Goal: Transaction & Acquisition: Complete application form

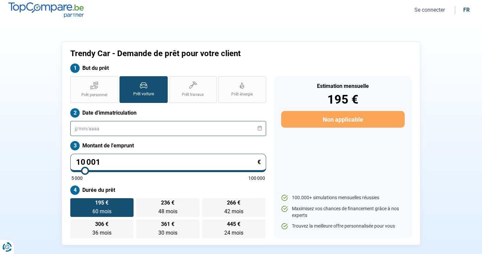
click at [126, 125] on input "text" at bounding box center [168, 128] width 196 height 15
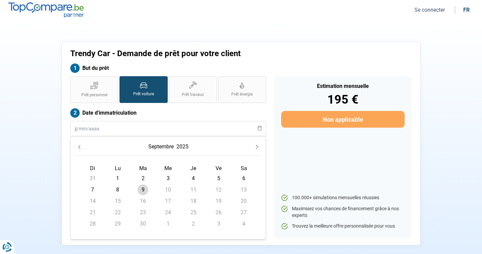
click at [81, 146] on icon "Previous Month" at bounding box center [79, 147] width 5 height 5
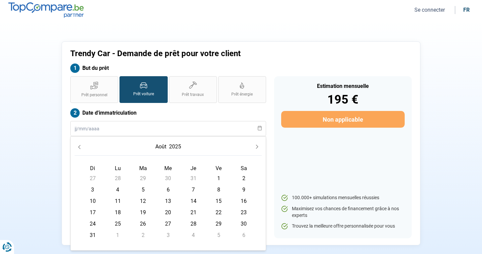
click at [81, 146] on icon "Previous Month" at bounding box center [79, 147] width 5 height 5
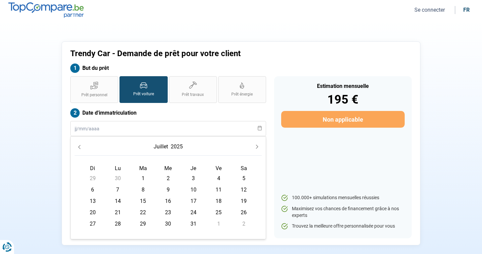
click at [81, 146] on icon "Previous Month" at bounding box center [79, 147] width 5 height 5
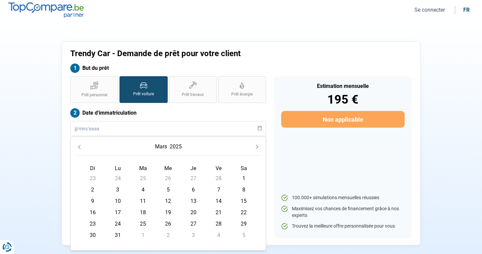
click at [81, 146] on icon "Previous Month" at bounding box center [79, 147] width 5 height 5
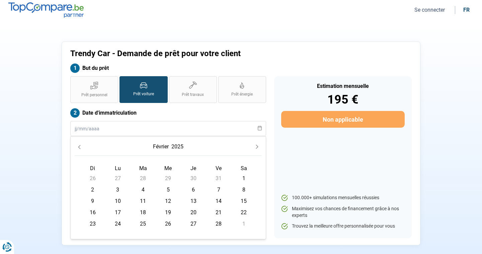
click at [81, 146] on icon "Previous Month" at bounding box center [79, 147] width 5 height 5
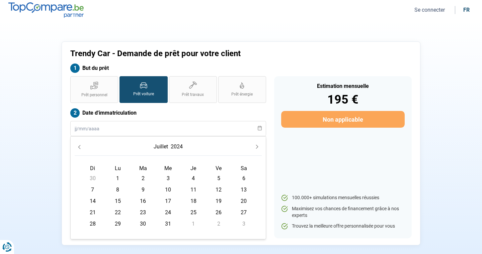
click at [81, 146] on icon "Previous Month" at bounding box center [79, 147] width 5 height 5
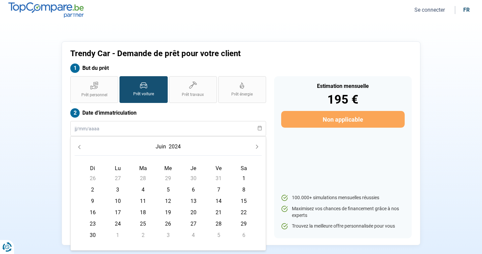
click at [81, 146] on icon "Previous Month" at bounding box center [79, 147] width 5 height 5
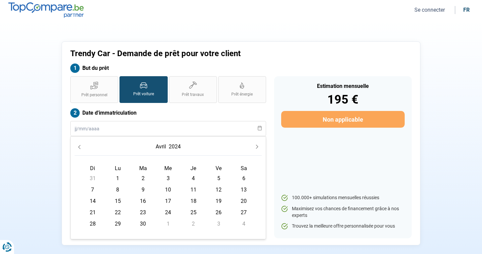
click at [81, 146] on icon "Previous Month" at bounding box center [79, 147] width 5 height 5
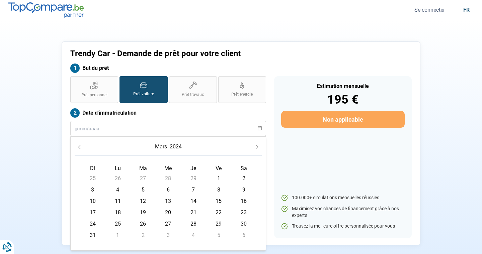
click at [81, 146] on icon "Previous Month" at bounding box center [79, 147] width 5 height 5
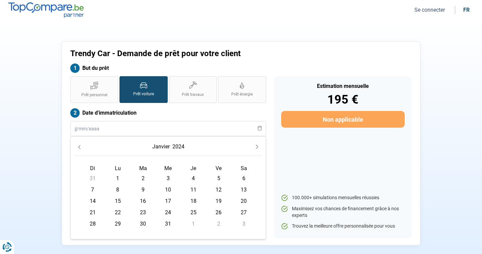
click at [81, 146] on icon "Previous Month" at bounding box center [79, 147] width 5 height 5
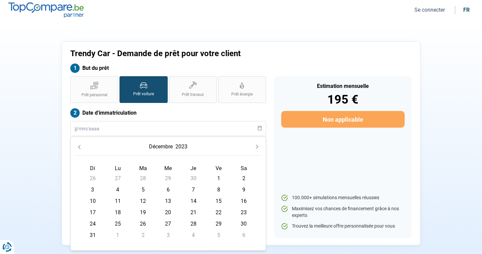
click at [81, 146] on icon "Previous Month" at bounding box center [79, 147] width 5 height 5
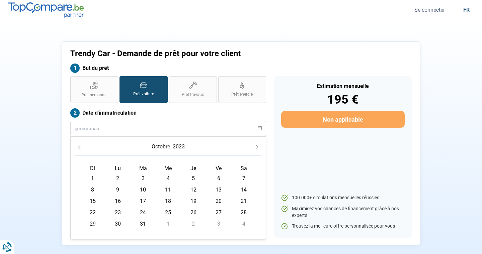
click at [81, 146] on icon "Previous Month" at bounding box center [79, 147] width 5 height 5
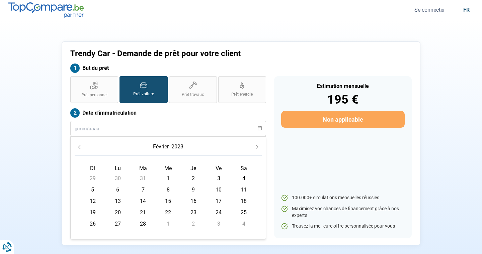
click at [81, 146] on icon "Previous Month" at bounding box center [79, 147] width 5 height 5
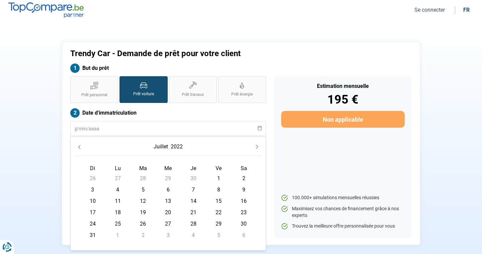
click at [81, 146] on icon "Previous Month" at bounding box center [79, 147] width 5 height 5
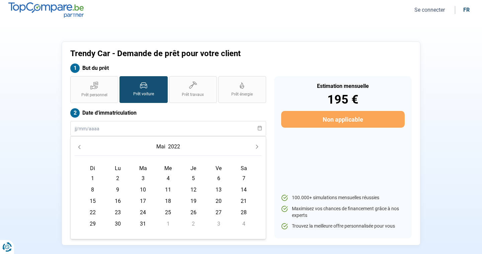
click at [81, 146] on icon "Previous Month" at bounding box center [79, 147] width 5 height 5
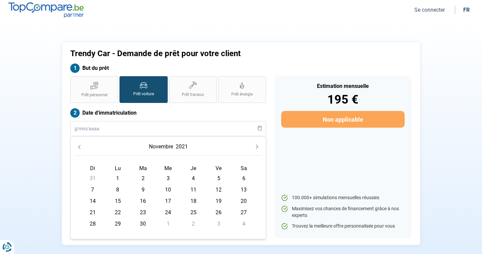
click at [81, 146] on icon "Previous Month" at bounding box center [79, 147] width 5 height 5
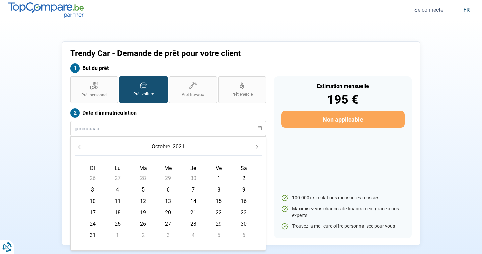
click at [81, 146] on icon "Previous Month" at bounding box center [79, 147] width 5 height 5
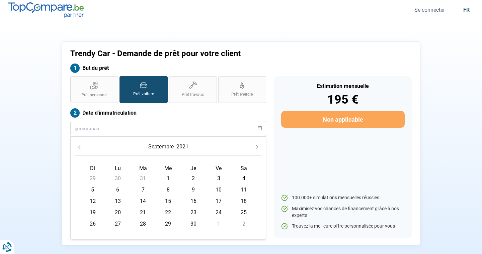
click at [81, 146] on icon "Previous Month" at bounding box center [79, 147] width 5 height 5
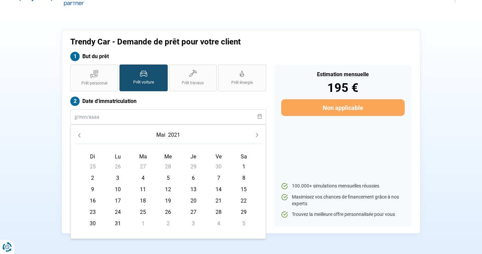
scroll to position [12, 0]
click at [170, 201] on span "19" at bounding box center [168, 200] width 11 height 11
type input "[DATE]"
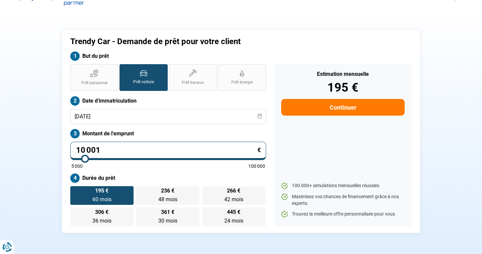
click at [158, 150] on input "10 001" at bounding box center [168, 151] width 196 height 18
type input "1 000"
type input "5000"
type input "100"
type input "5000"
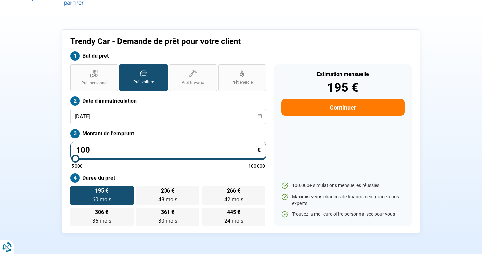
type input "10"
type input "5000"
type input "1"
type input "5000"
type input "0"
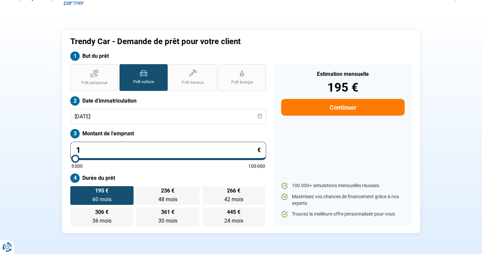
type input "5000"
type input "5 000"
type input "5000"
radio input "true"
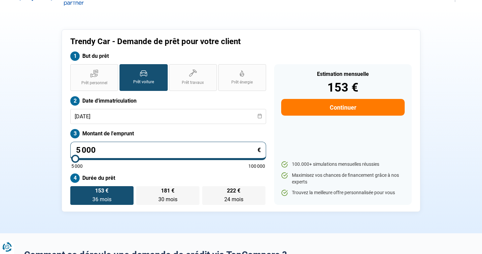
scroll to position [0, 0]
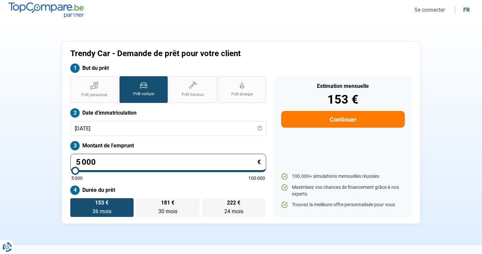
type input "500"
type input "5000"
type input "50"
type input "5000"
type input "5"
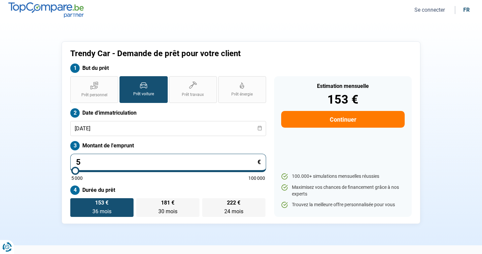
type input "5000"
type input "0"
type input "5000"
type input "1"
type input "5000"
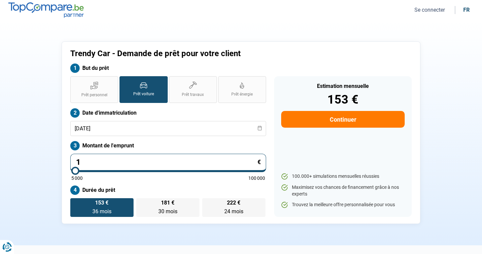
type input "16"
type input "5000"
type input "160"
type input "5000"
type input "1 600"
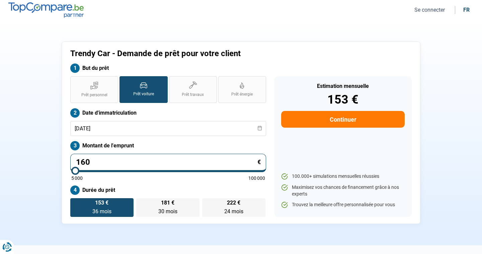
type input "5000"
type input "16 000"
type input "16000"
type input "1 600"
type input "5000"
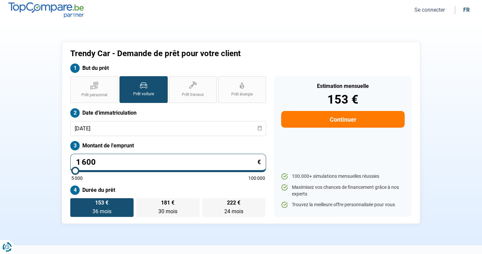
type input "160"
type input "5000"
type input "16"
type input "5000"
type input "165"
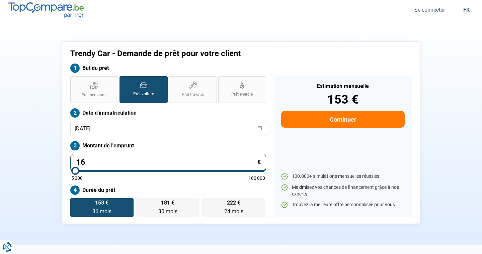
type input "5000"
type input "1 650"
type input "5000"
type input "16 500"
type input "16500"
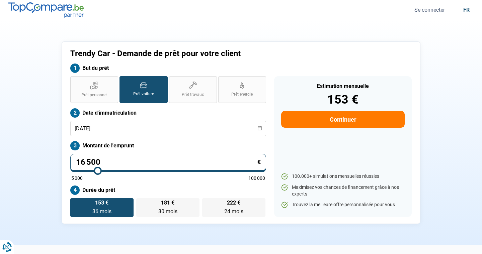
type input "16 500"
radio input "false"
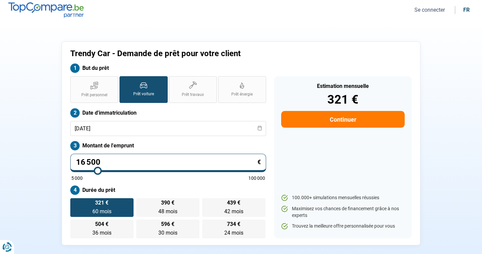
click at [185, 182] on div "Prêt personnel Prêt voiture Prêt travaux Prêt énergie Prêt voiture Date d'immat…" at bounding box center [168, 157] width 204 height 162
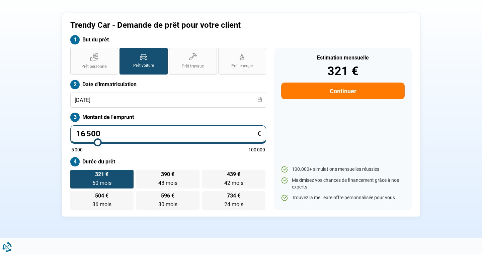
scroll to position [31, 0]
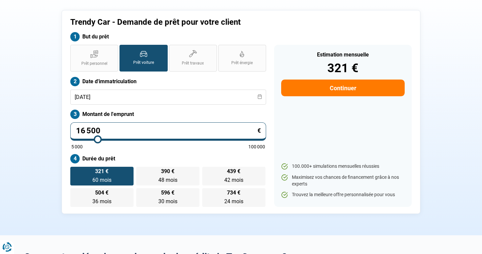
click at [336, 91] on button "Continuer" at bounding box center [342, 88] width 123 height 17
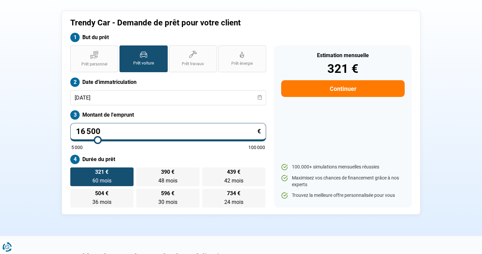
select select "32"
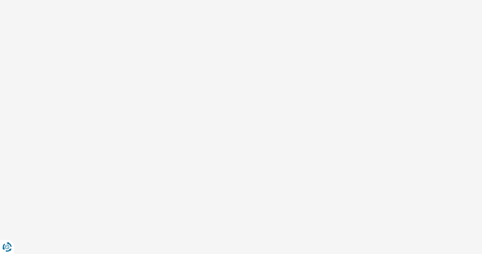
scroll to position [0, 0]
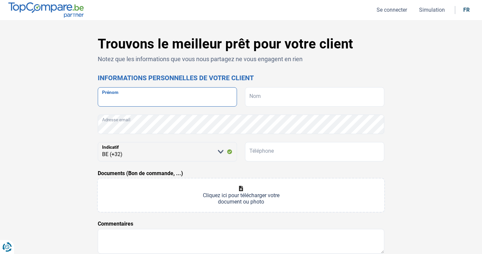
click at [166, 100] on input "Prénom" at bounding box center [167, 96] width 139 height 19
type input "Yusel"
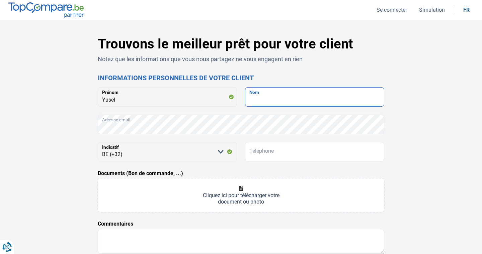
click at [267, 99] on input "Nom" at bounding box center [314, 96] width 139 height 19
type input "Yumer"
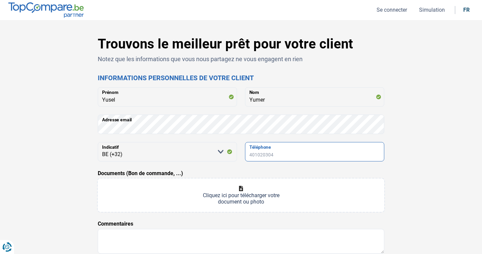
click at [277, 154] on input "Téléphone" at bounding box center [314, 151] width 139 height 19
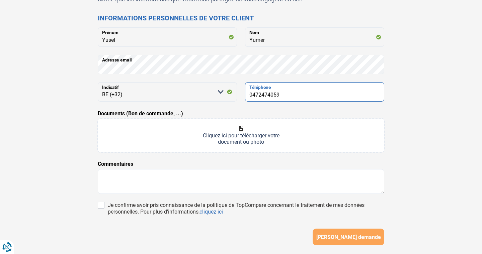
scroll to position [61, 0]
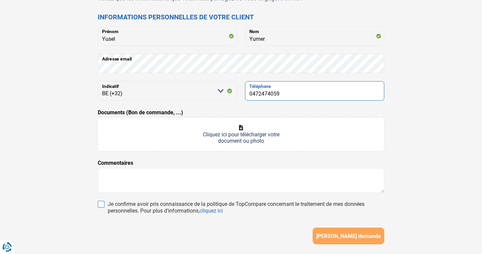
type input "0472474059"
click at [101, 205] on input "Je confirme avoir pris connaissance de la politique de TopCompare concernant le…" at bounding box center [101, 204] width 7 height 7
checkbox input "true"
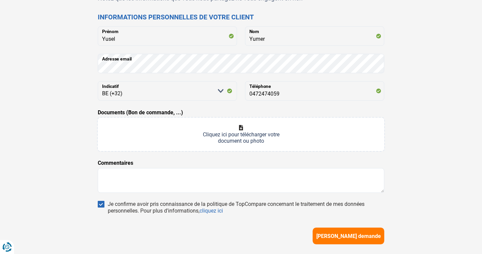
click at [238, 136] on input "Documents (Bon de commande, ...)" at bounding box center [241, 134] width 286 height 33
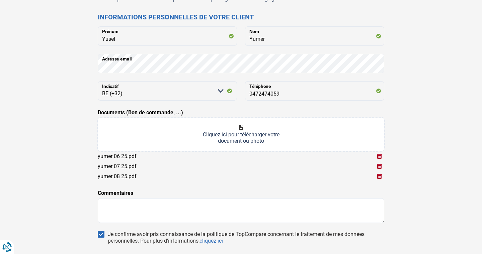
click at [239, 132] on input "Documents (Bon de commande, ...)" at bounding box center [241, 134] width 286 height 33
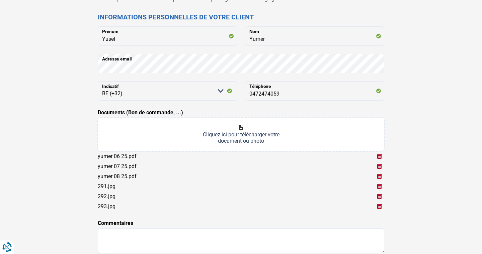
click at [240, 135] on input "Documents (Bon de commande, ...)" at bounding box center [241, 134] width 286 height 33
type input "C:\fakepath\Bon de commande_278.pdf"
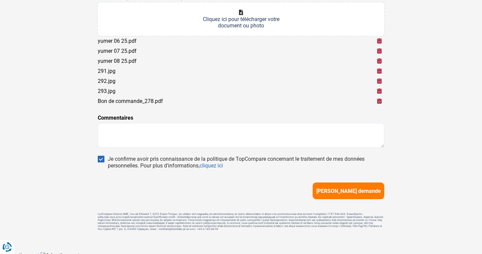
scroll to position [181, 0]
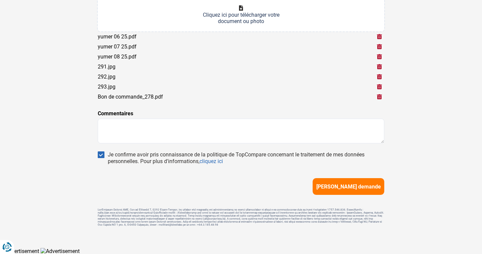
click at [352, 186] on span "[PERSON_NAME] demande" at bounding box center [348, 187] width 65 height 6
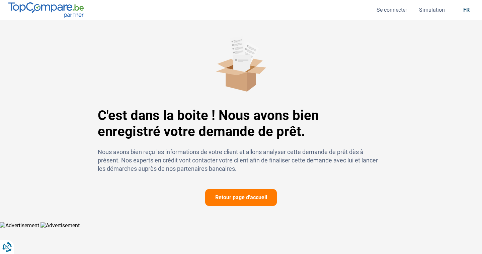
click at [260, 200] on button "Retour page d'accueil" at bounding box center [241, 197] width 72 height 17
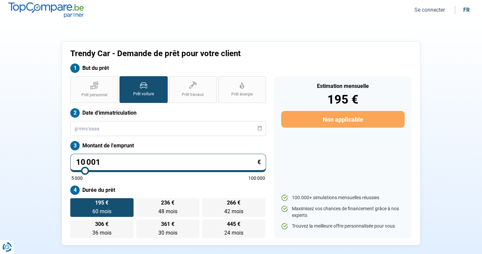
click at [420, 11] on button "Se connecter" at bounding box center [429, 9] width 34 height 7
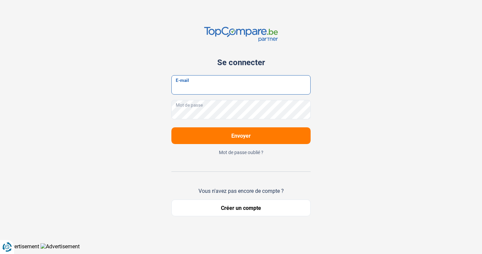
type input "[EMAIL_ADDRESS][DOMAIN_NAME]"
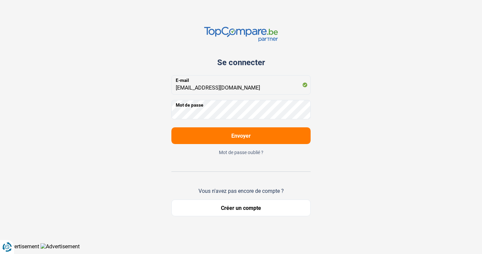
click at [277, 134] on button "Envoyer" at bounding box center [240, 135] width 139 height 17
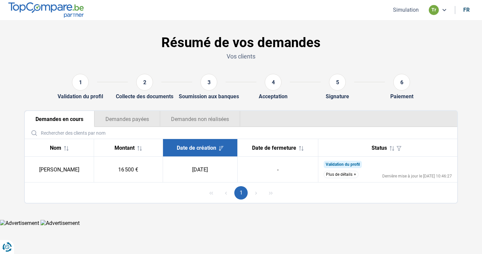
click at [446, 11] on icon at bounding box center [443, 9] width 5 height 5
click at [408, 10] on button "Simulation" at bounding box center [406, 9] width 30 height 7
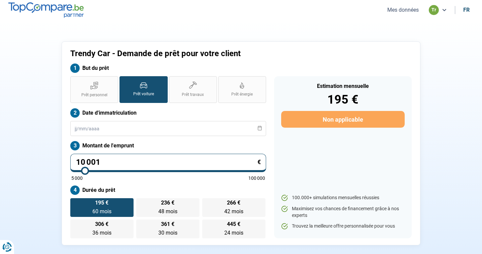
click at [409, 8] on button "Mes données" at bounding box center [402, 9] width 35 height 7
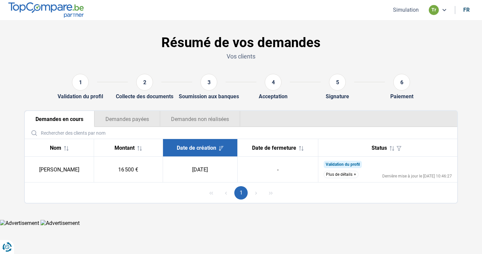
click at [146, 124] on button "Demandes payées" at bounding box center [127, 119] width 66 height 16
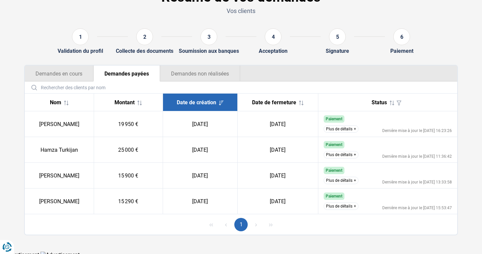
scroll to position [49, 0]
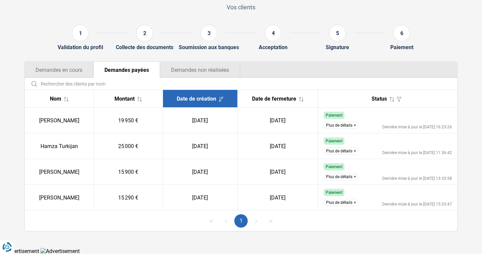
click at [194, 72] on button "Demandes non réalisées" at bounding box center [200, 70] width 80 height 16
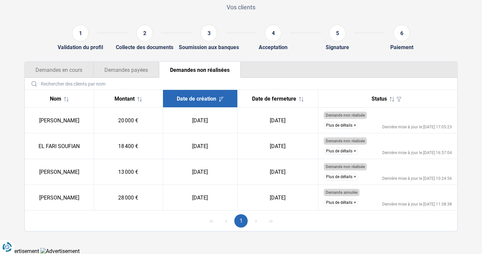
click at [131, 67] on button "Demandes payées" at bounding box center [126, 70] width 66 height 16
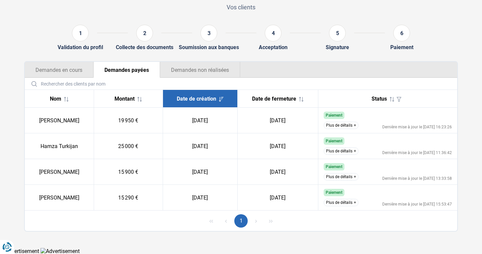
click at [62, 72] on button "Demandes en cours" at bounding box center [59, 70] width 69 height 16
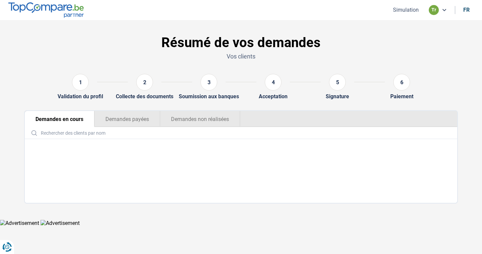
scroll to position [0, 0]
